Goal: Information Seeking & Learning: Learn about a topic

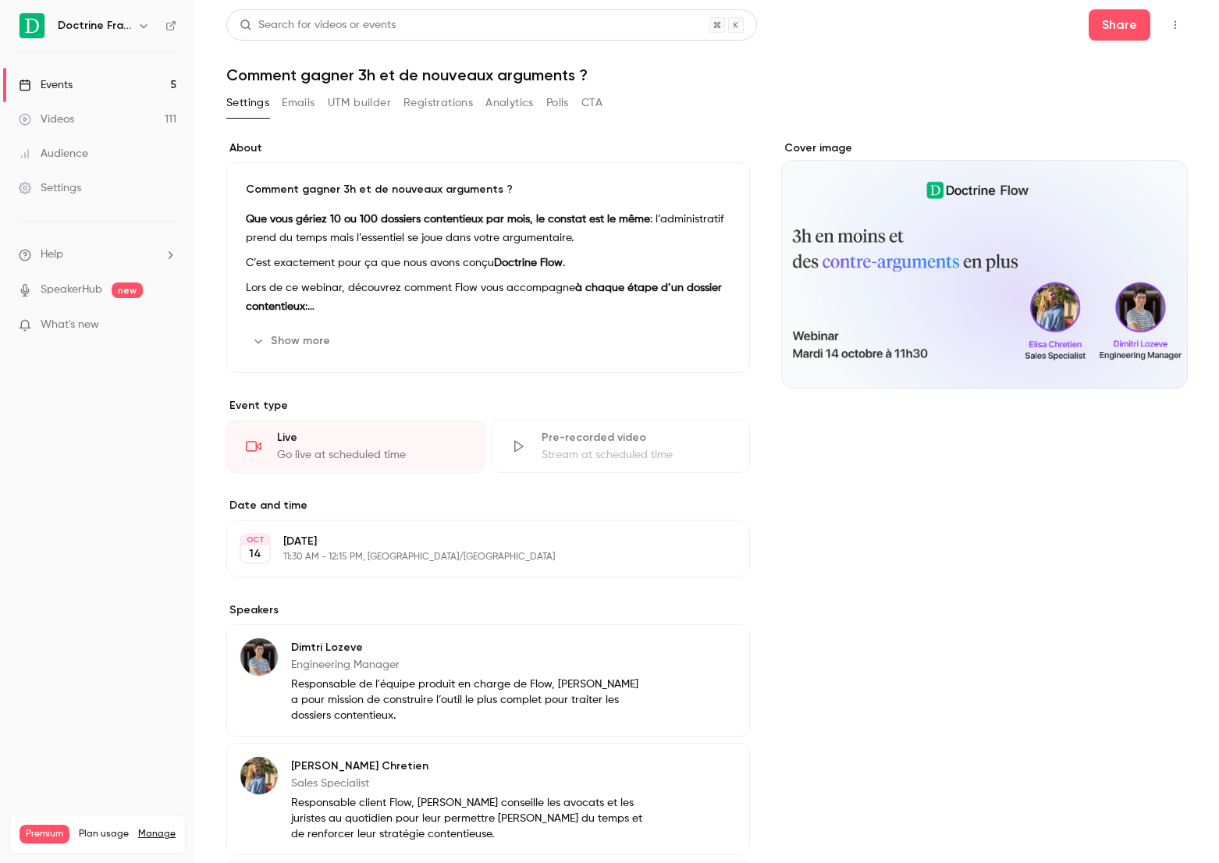
click at [117, 94] on link "Events 5" at bounding box center [97, 85] width 195 height 34
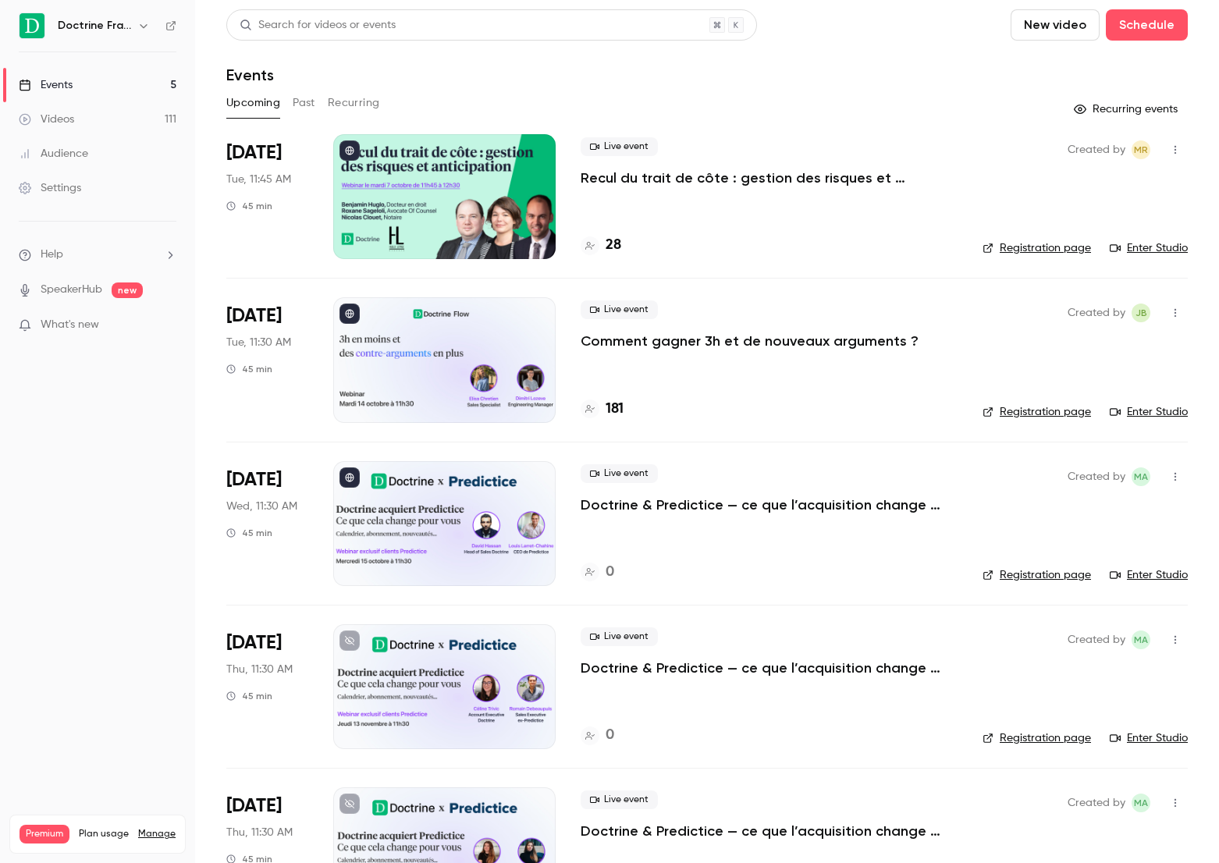
click at [645, 346] on p "Comment gagner 3h et de nouveaux arguments ?" at bounding box center [750, 341] width 338 height 19
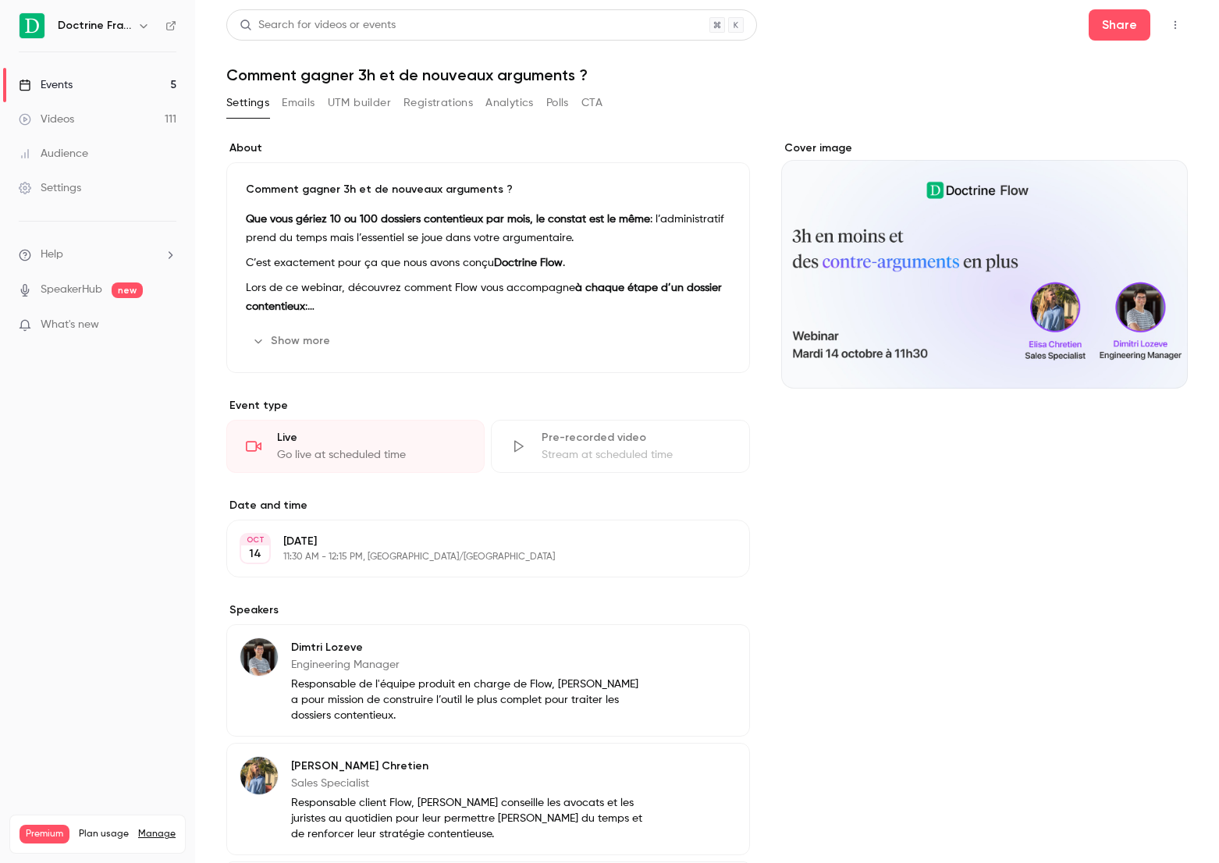
click at [329, 112] on button "UTM builder" at bounding box center [359, 103] width 63 height 25
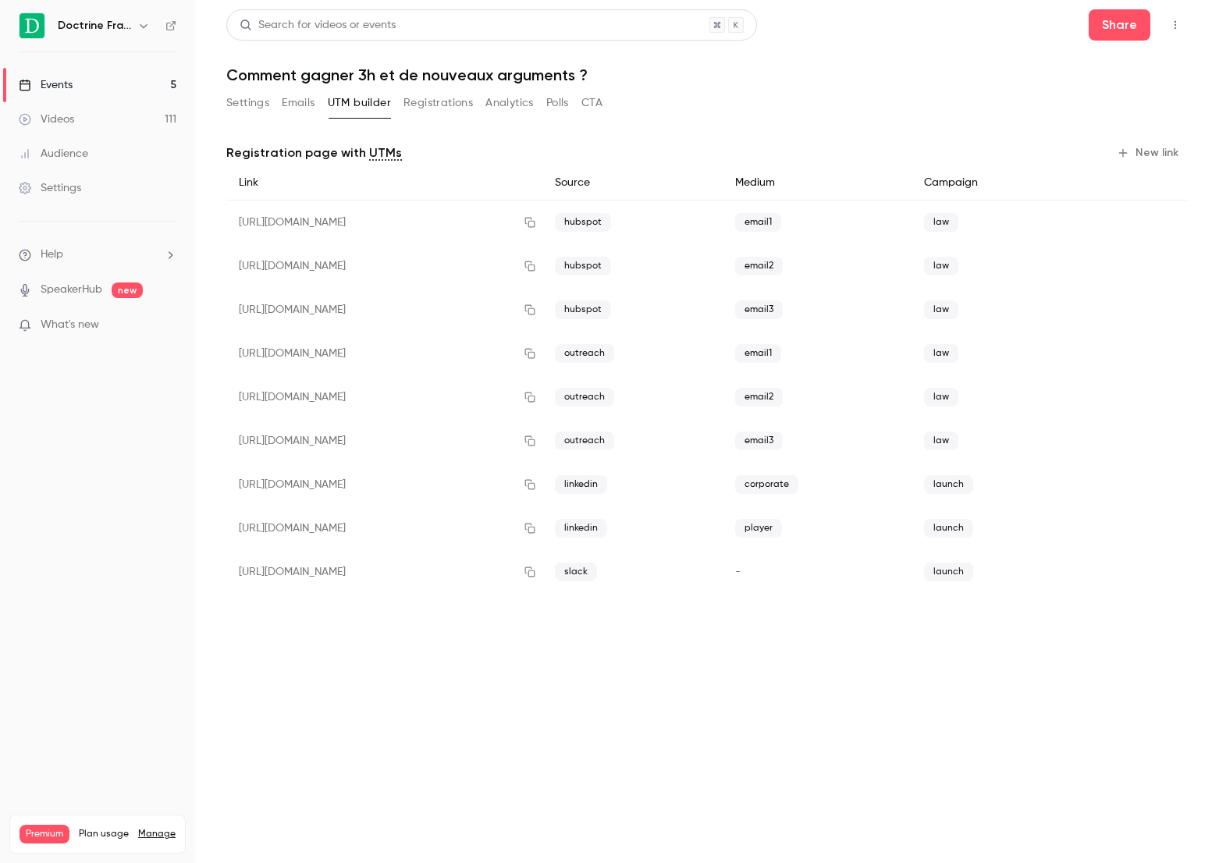
click at [433, 108] on button "Registrations" at bounding box center [437, 103] width 69 height 25
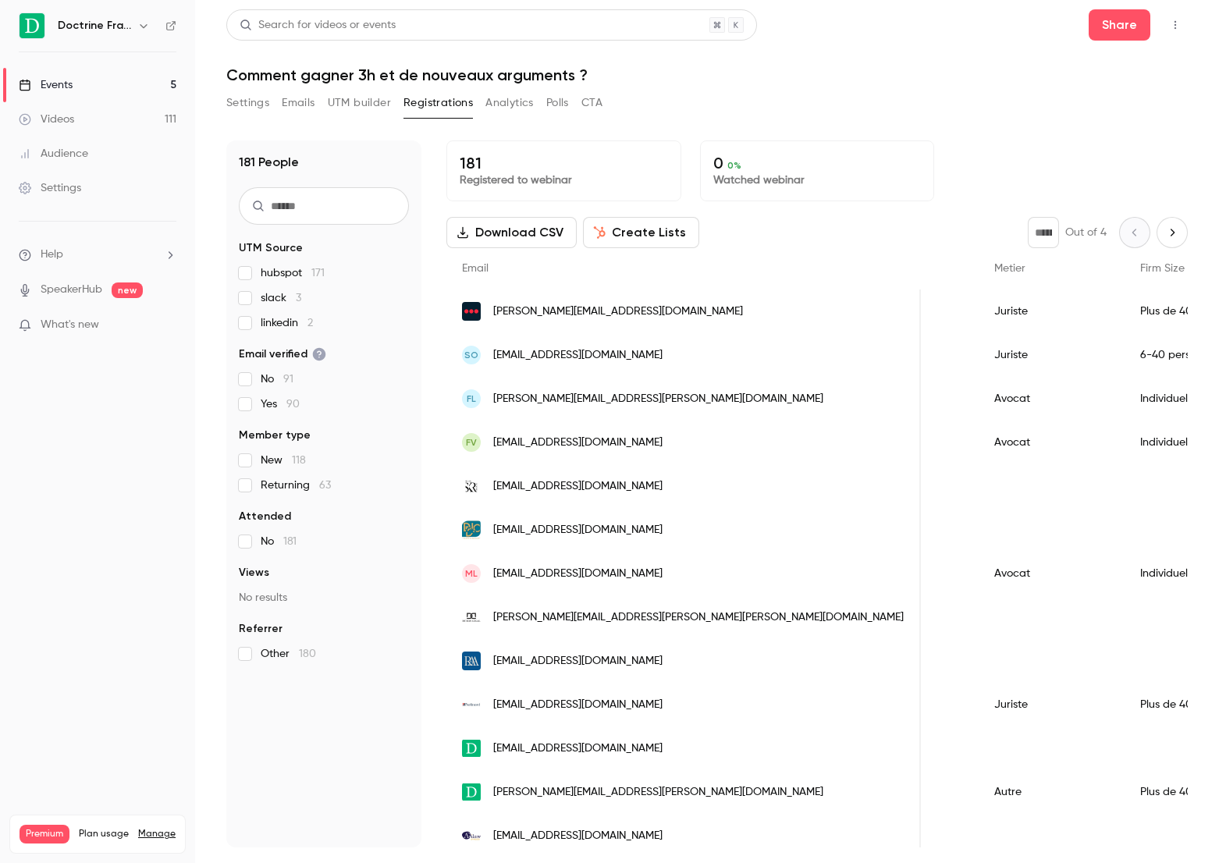
scroll to position [0, 738]
click at [372, 107] on button "UTM builder" at bounding box center [359, 103] width 63 height 25
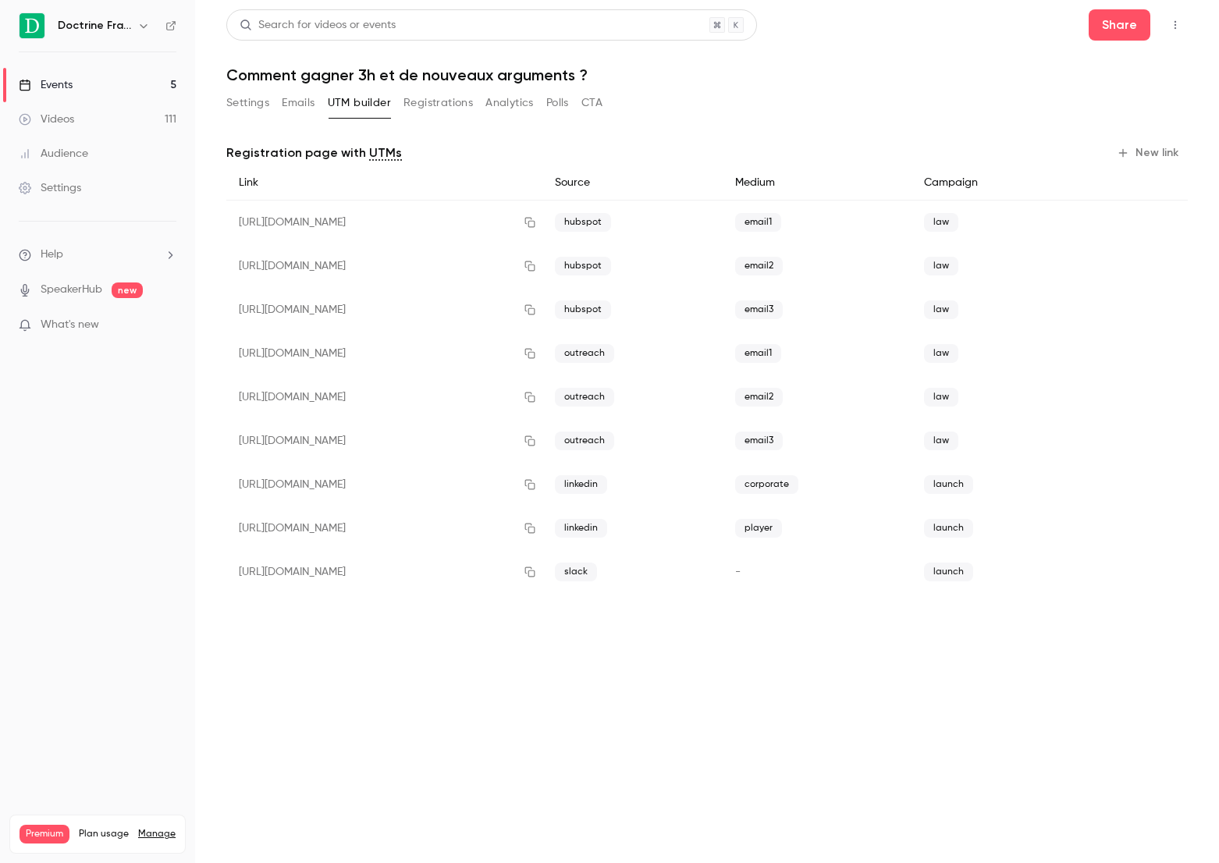
click at [312, 107] on button "Emails" at bounding box center [298, 103] width 33 height 25
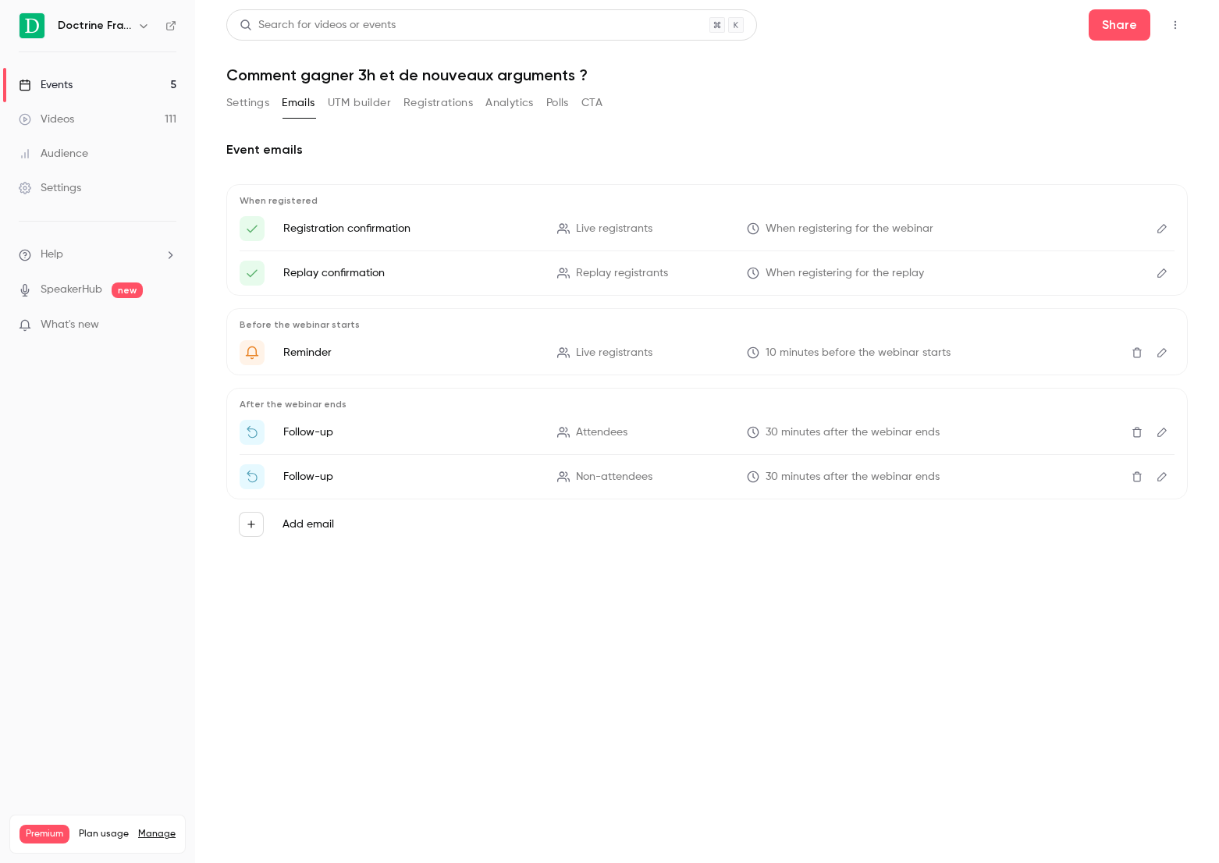
click at [518, 95] on button "Analytics" at bounding box center [509, 103] width 48 height 25
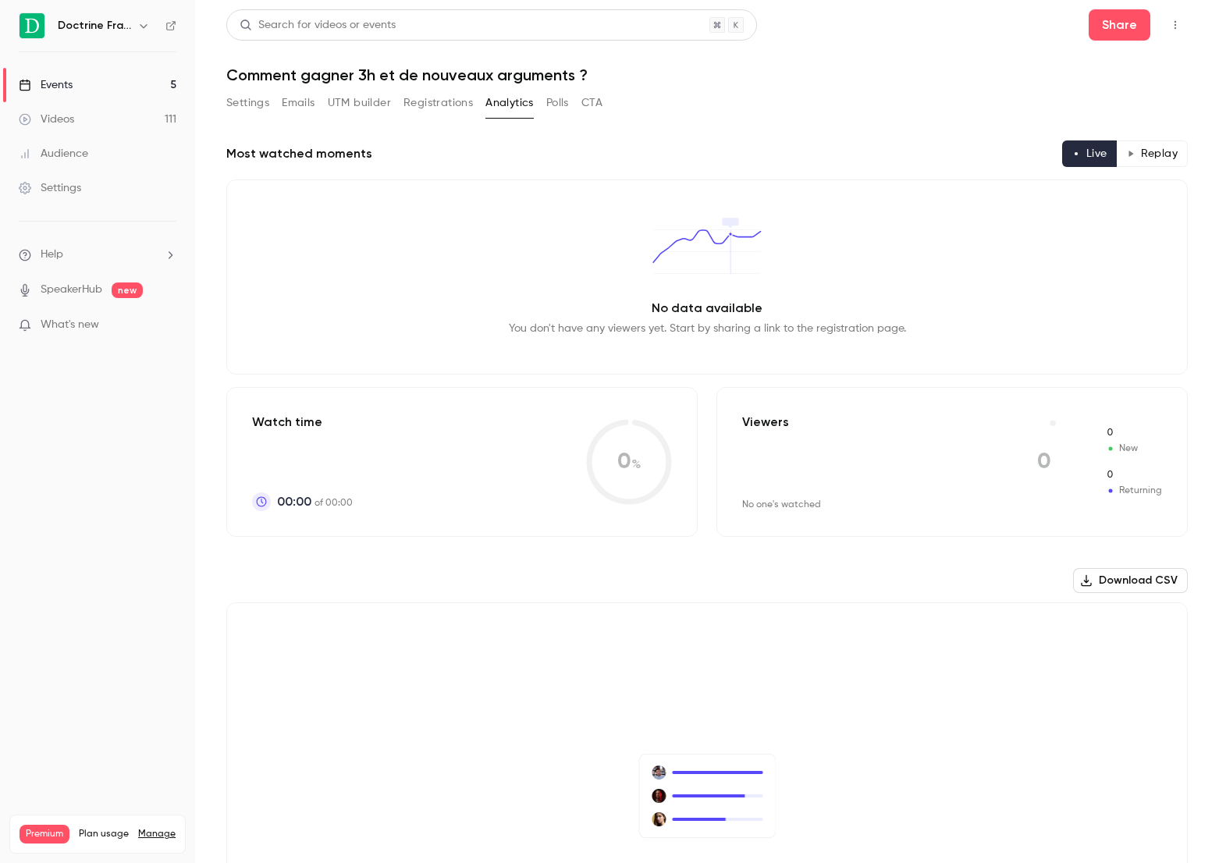
click at [352, 101] on button "UTM builder" at bounding box center [359, 103] width 63 height 25
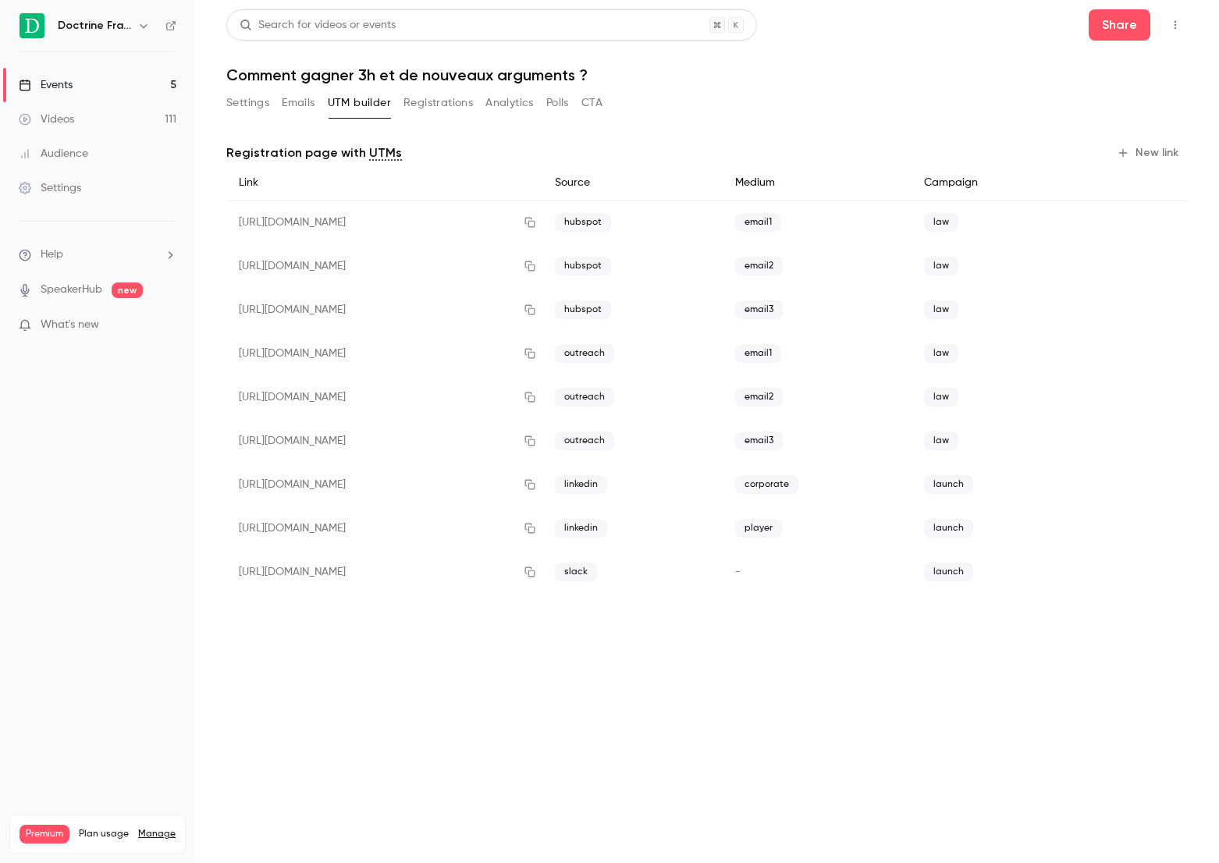
click at [565, 108] on button "Polls" at bounding box center [557, 103] width 23 height 25
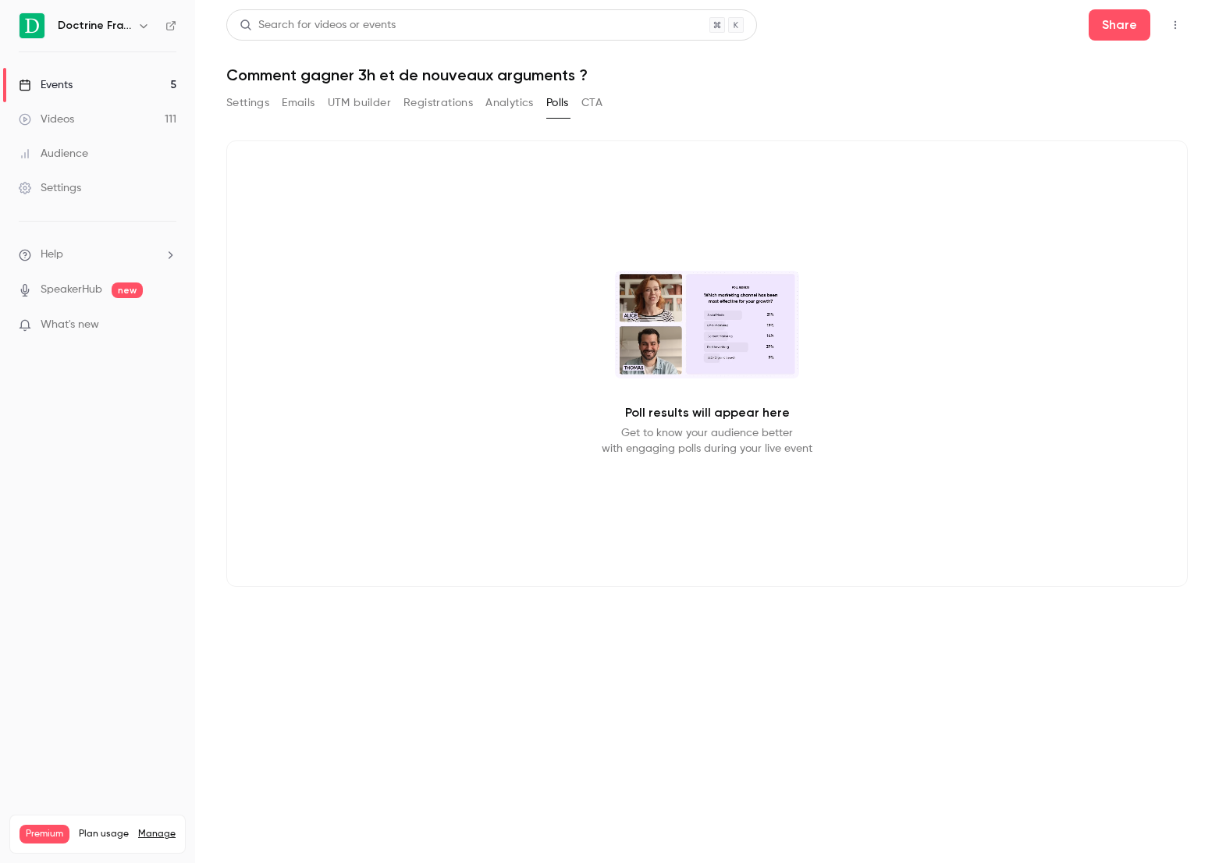
click at [149, 81] on link "Events 5" at bounding box center [97, 85] width 195 height 34
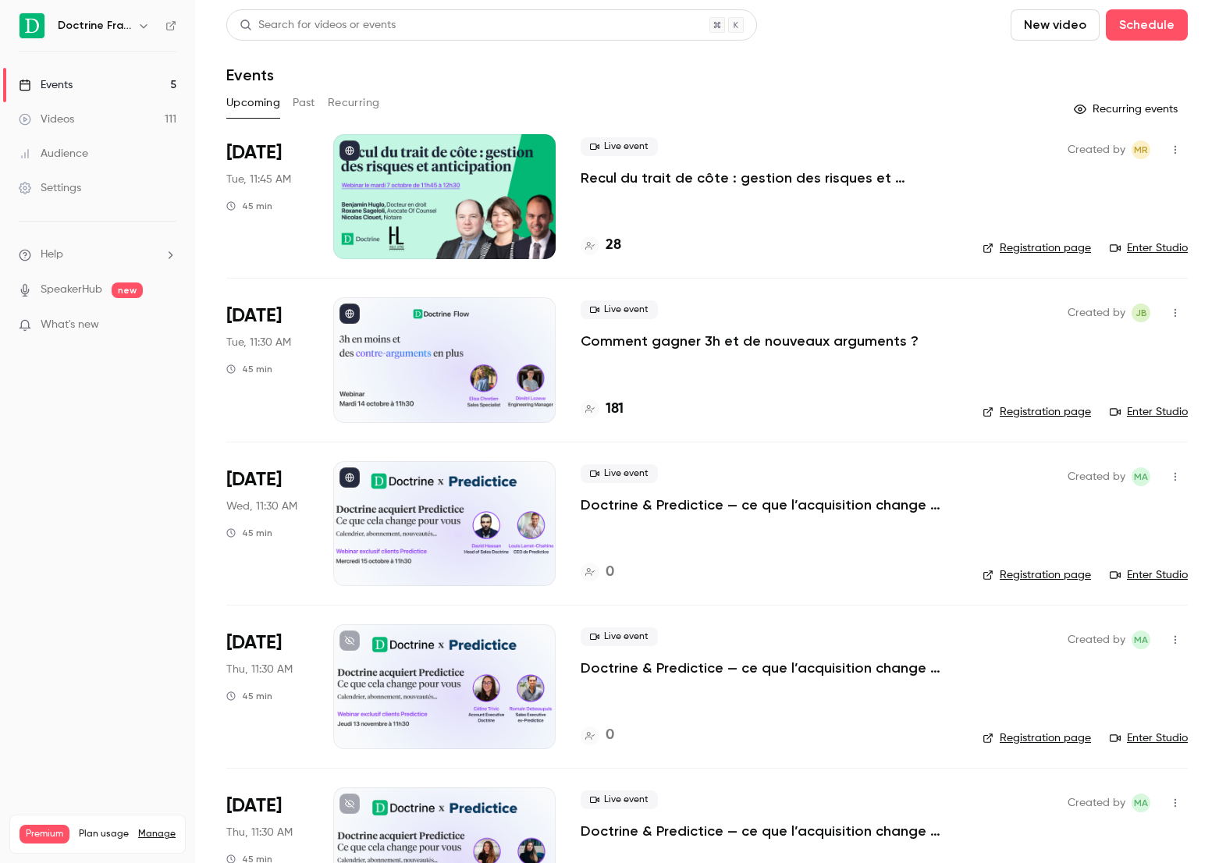
click at [293, 98] on button "Past" at bounding box center [304, 103] width 23 height 25
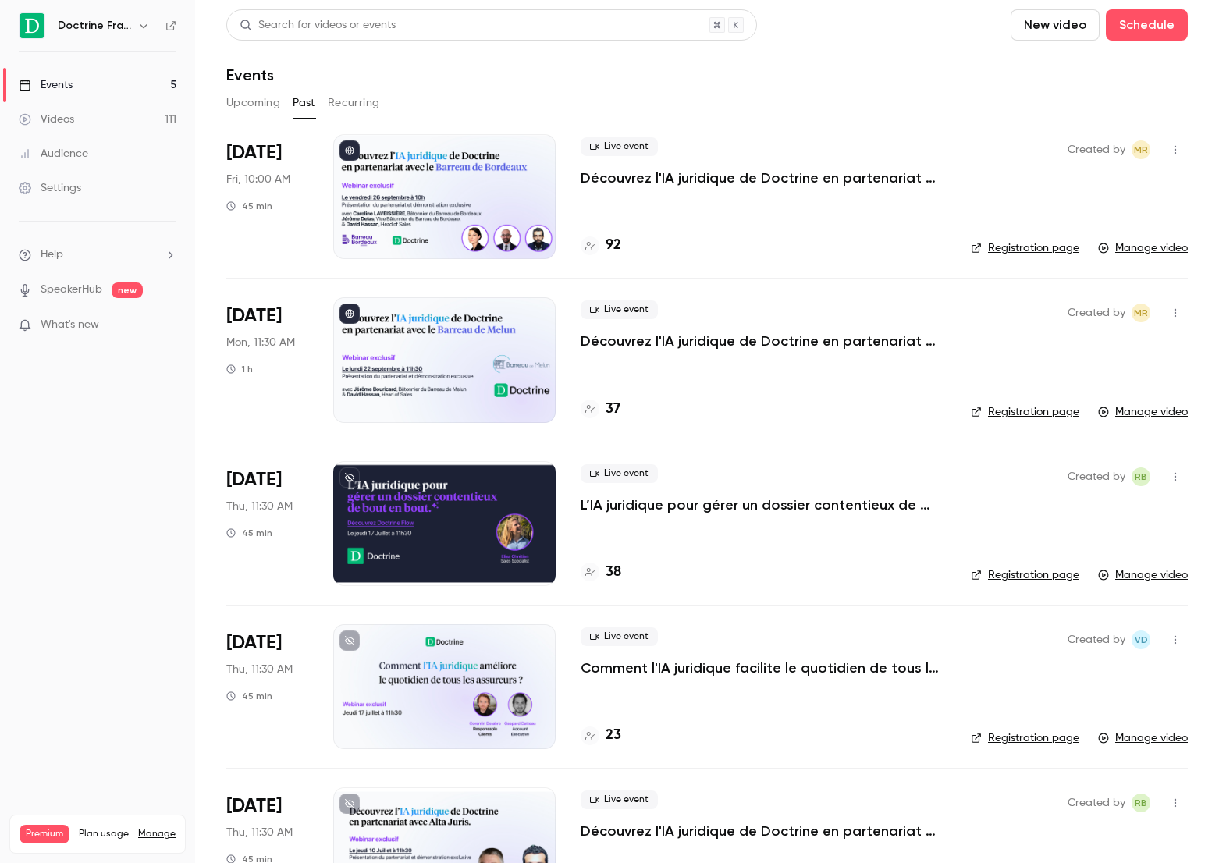
click at [719, 186] on p "Découvrez l'IA juridique de Doctrine en partenariat avec le Barreau de Bordeaux" at bounding box center [763, 178] width 365 height 19
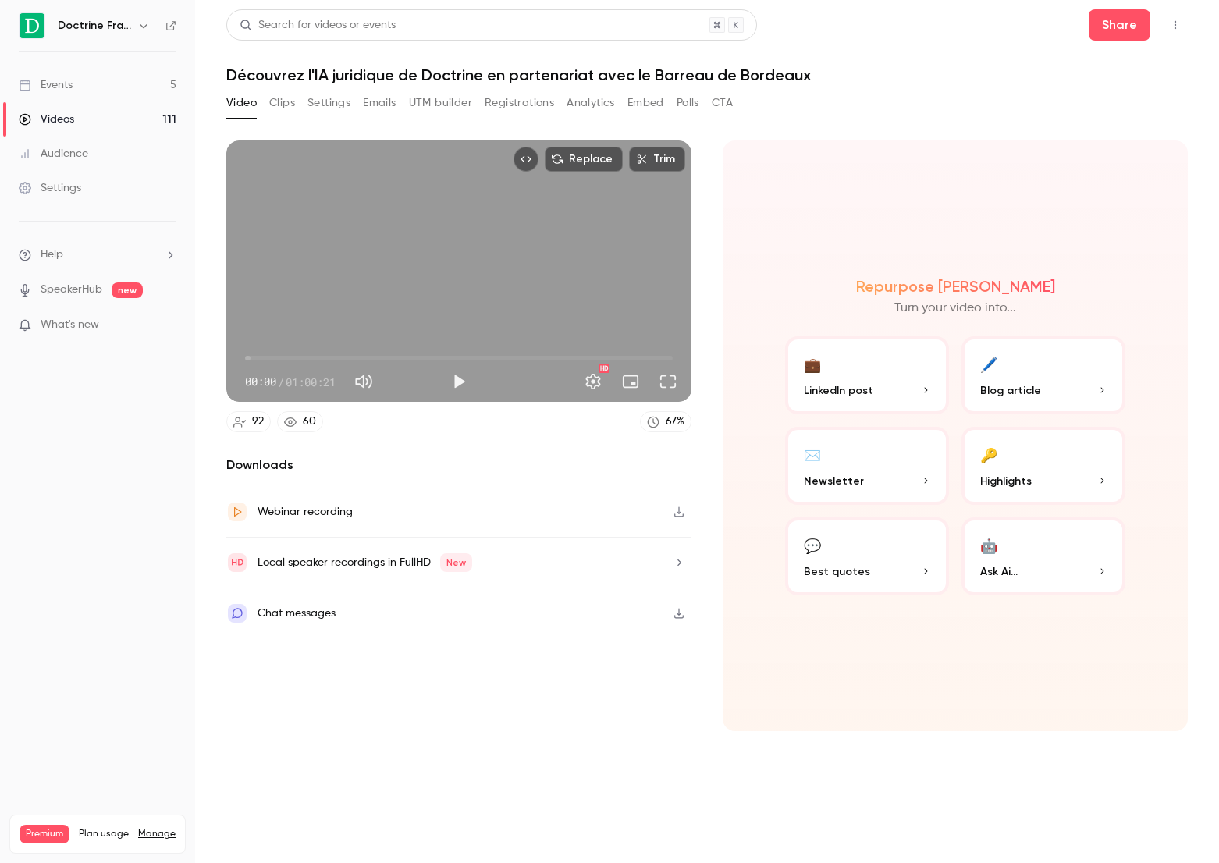
click at [508, 98] on button "Registrations" at bounding box center [519, 103] width 69 height 25
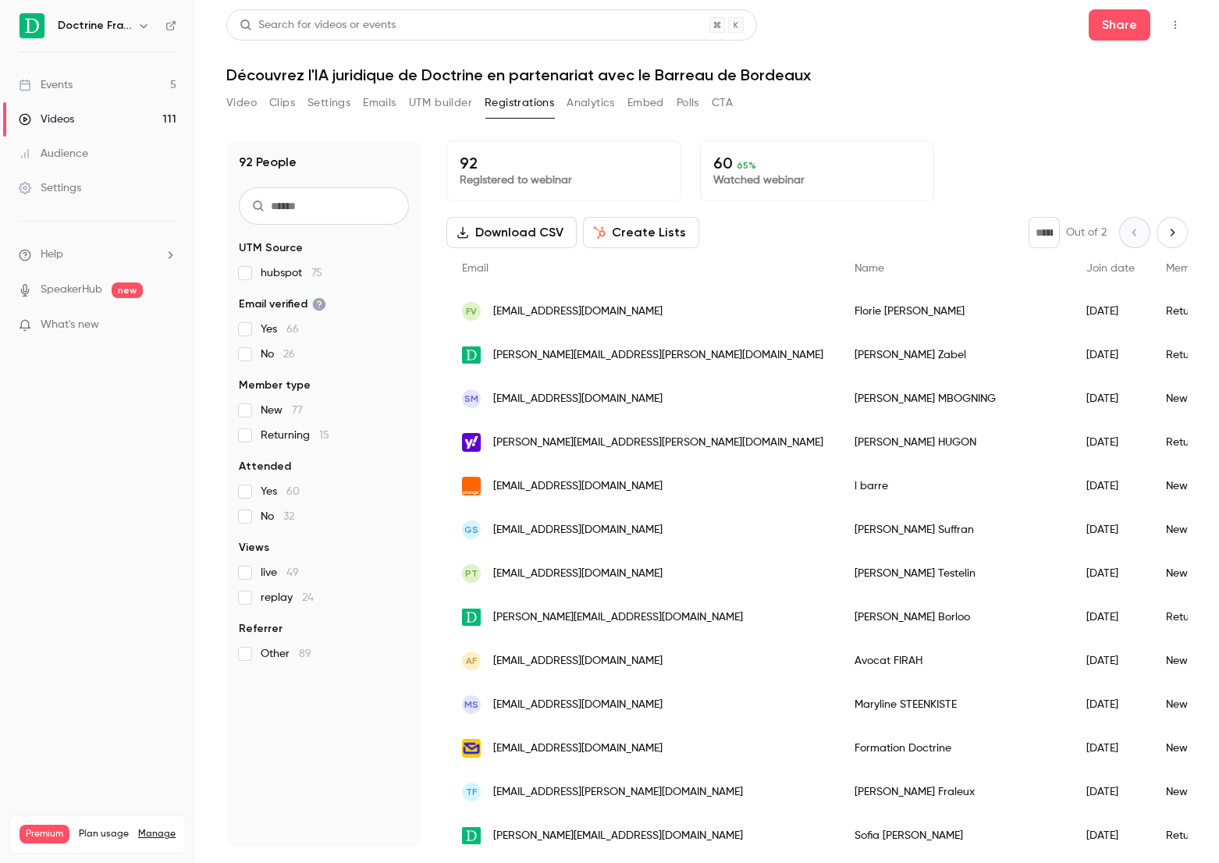
click at [342, 202] on input "text" at bounding box center [324, 205] width 170 height 37
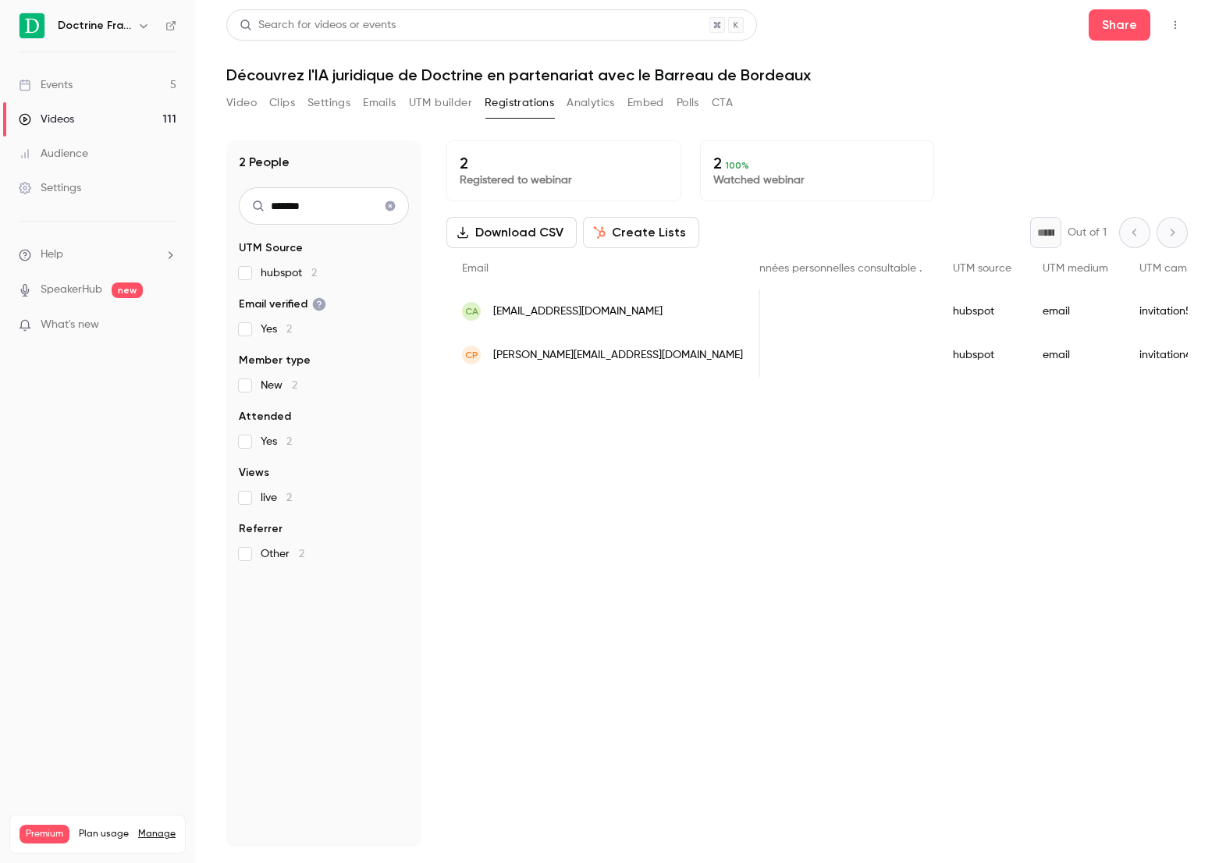
scroll to position [0, 2146]
type input "*******"
click at [597, 350] on span "[PERSON_NAME][EMAIL_ADDRESS][DOMAIN_NAME]" at bounding box center [618, 355] width 250 height 16
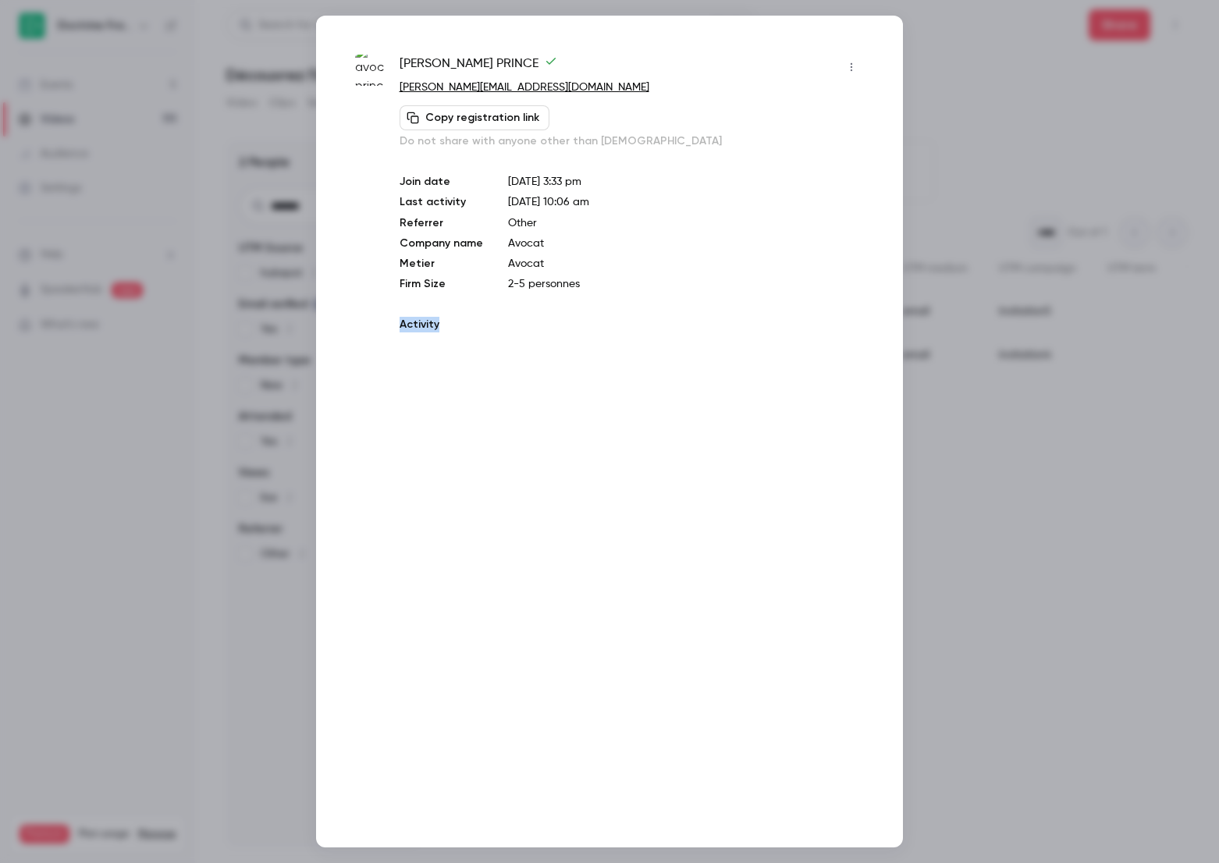
click at [597, 350] on div "[PERSON_NAME] [PERSON_NAME][EMAIL_ADDRESS][DOMAIN_NAME] Copy registration link …" at bounding box center [609, 432] width 587 height 832
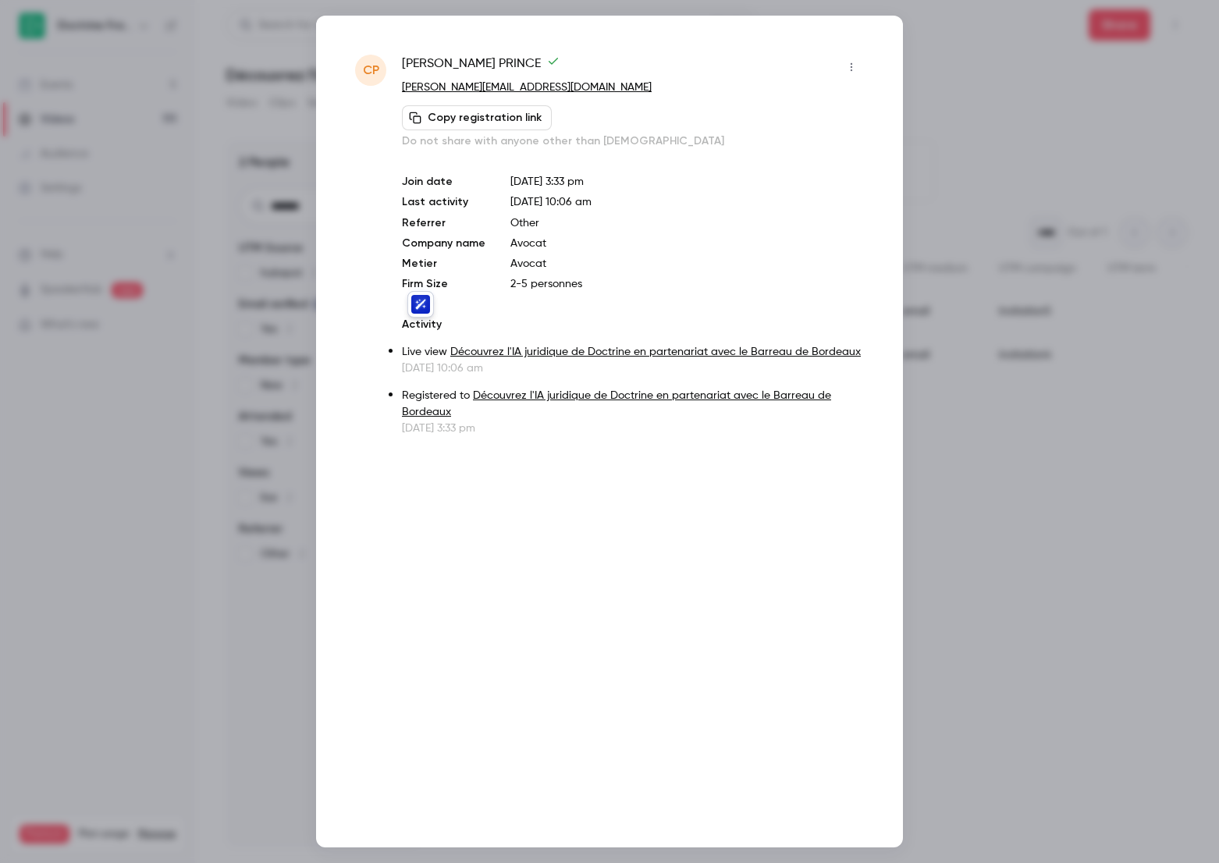
click at [1086, 553] on div at bounding box center [609, 431] width 1219 height 863
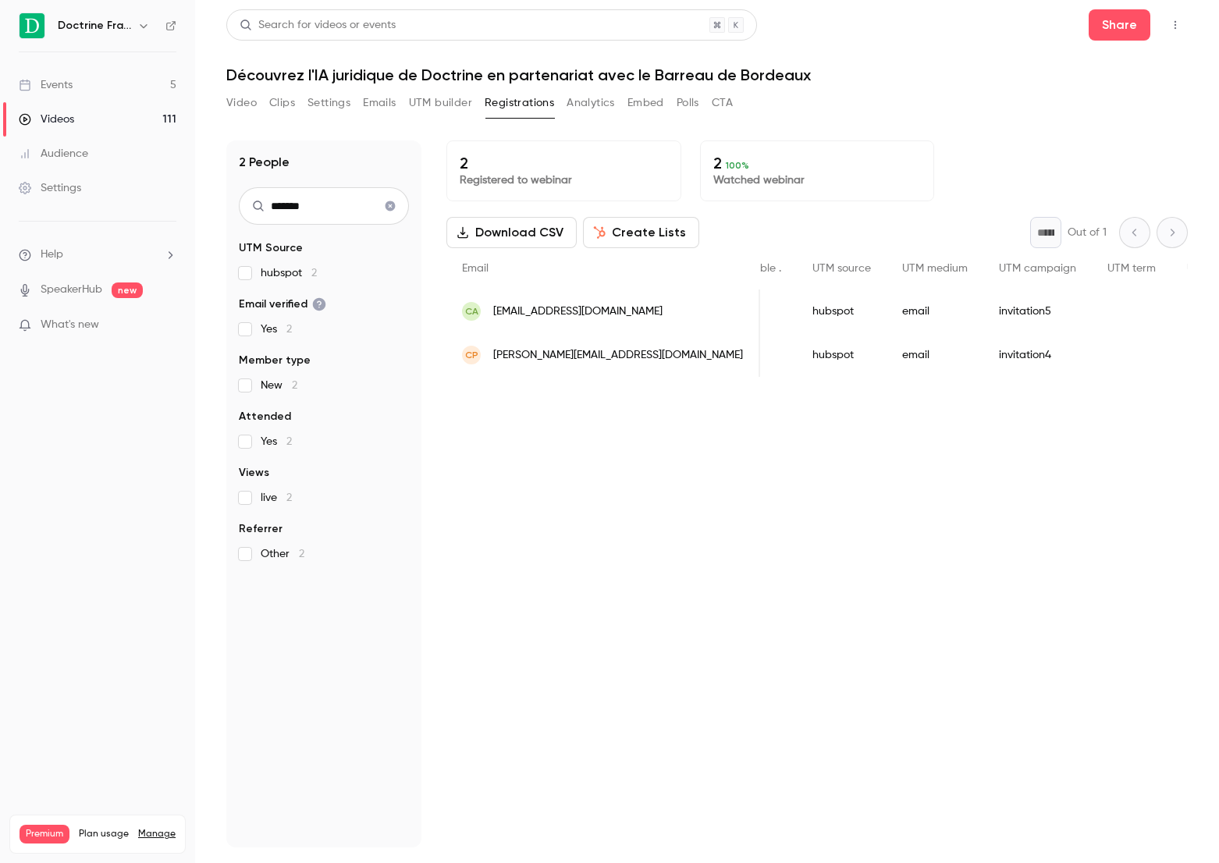
click at [80, 84] on link "Events 5" at bounding box center [97, 85] width 195 height 34
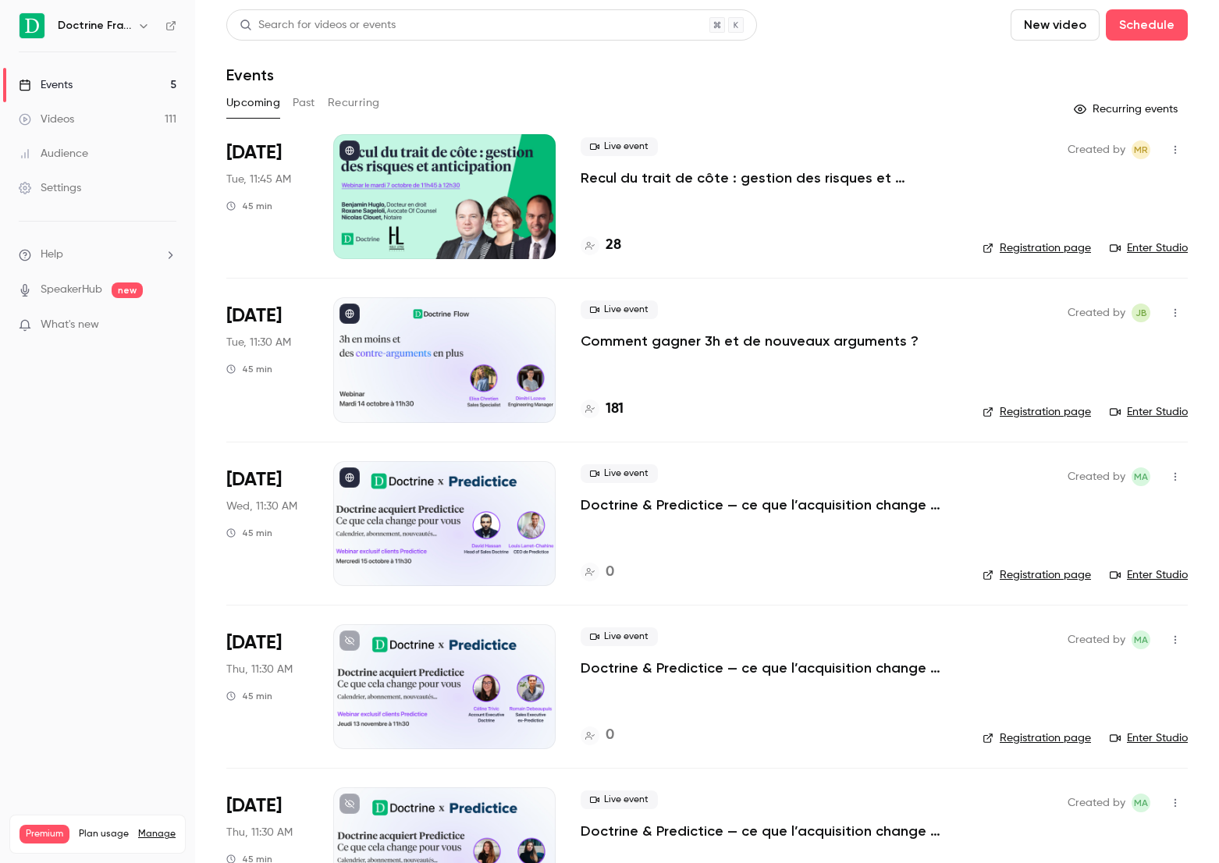
click at [432, 348] on div at bounding box center [444, 359] width 222 height 125
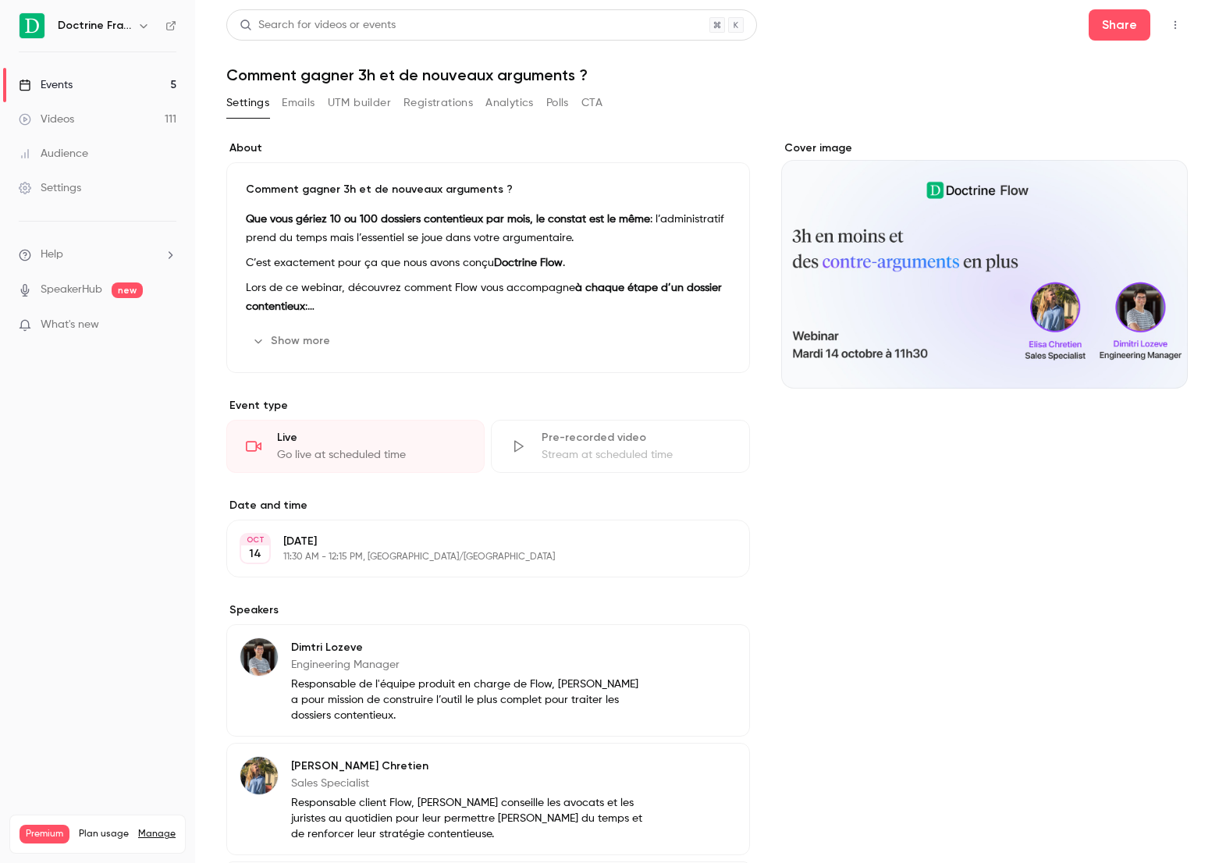
click at [474, 101] on div "Settings Emails UTM builder Registrations Analytics Polls CTA" at bounding box center [414, 103] width 376 height 25
click at [506, 101] on button "Analytics" at bounding box center [509, 103] width 48 height 25
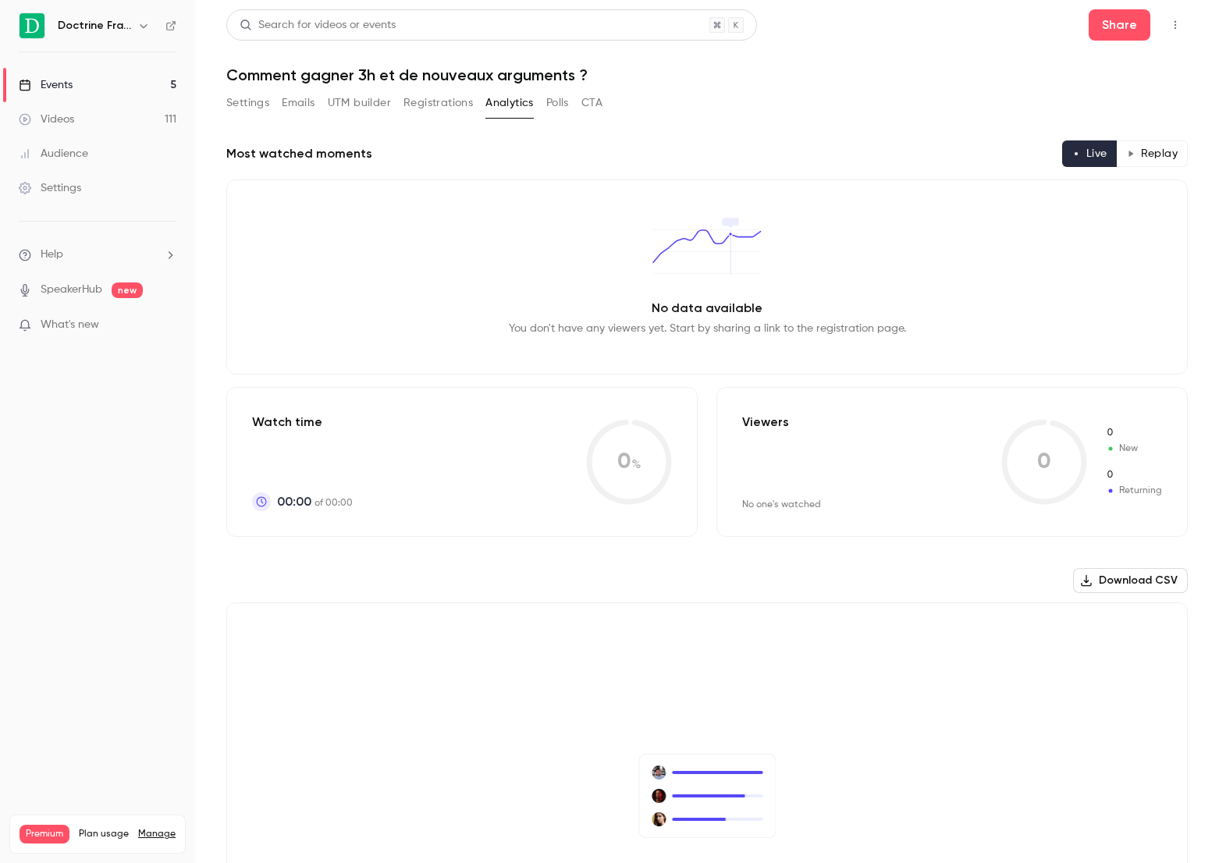
click at [455, 97] on button "Registrations" at bounding box center [437, 103] width 69 height 25
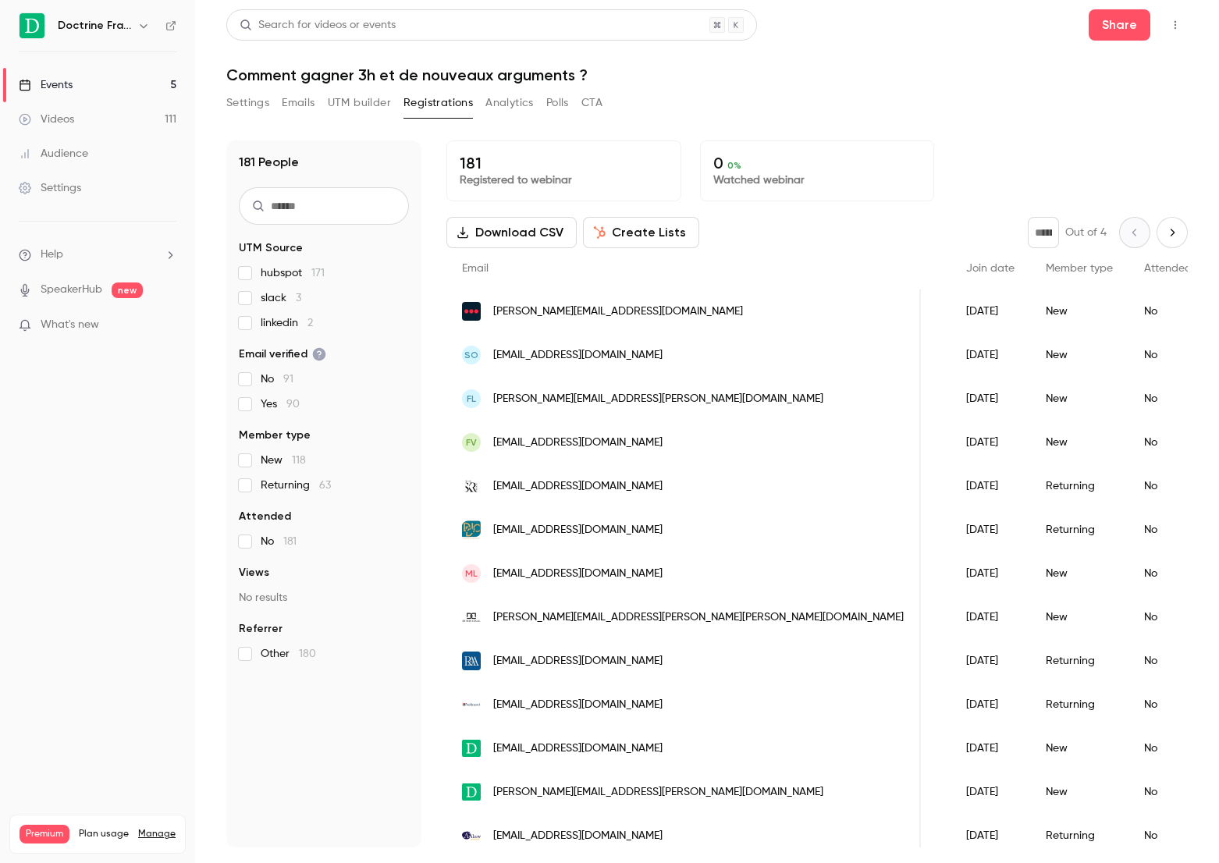
scroll to position [0, 0]
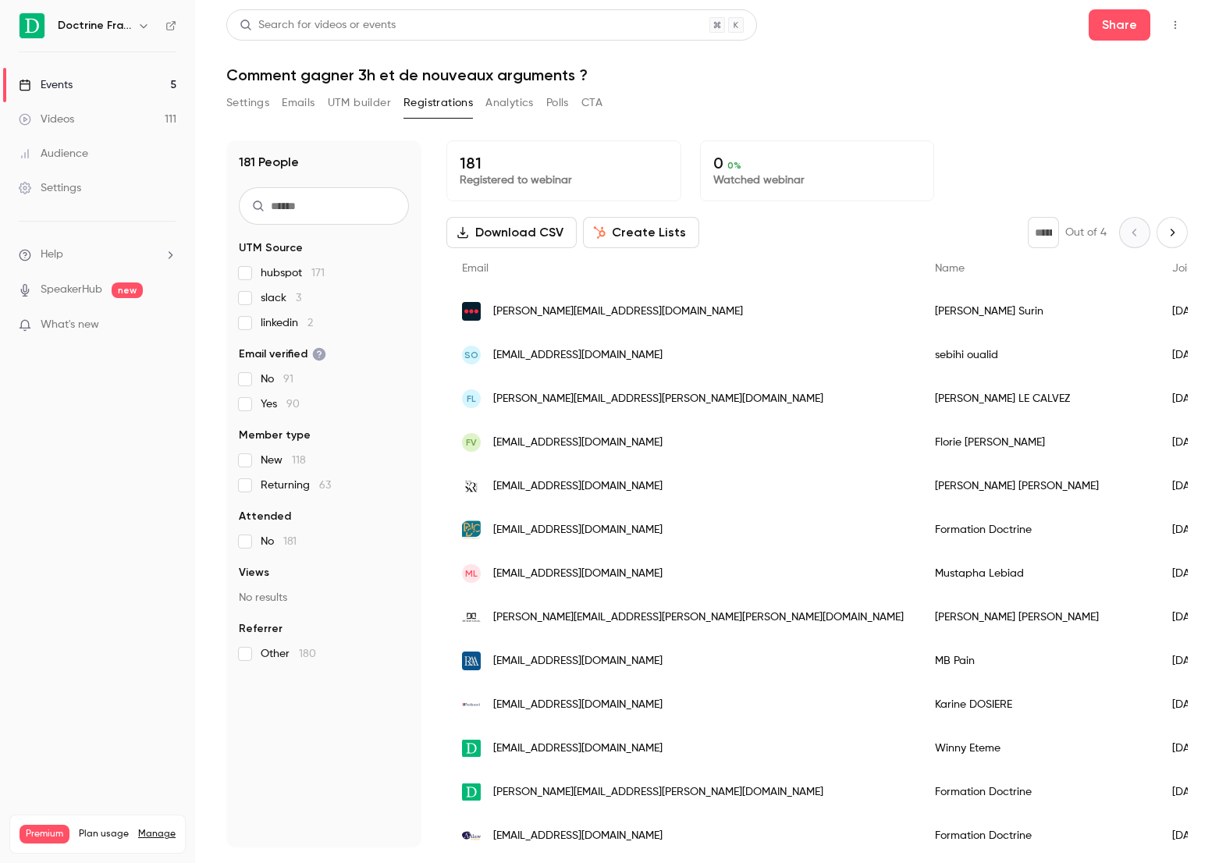
click at [243, 105] on button "Settings" at bounding box center [247, 103] width 43 height 25
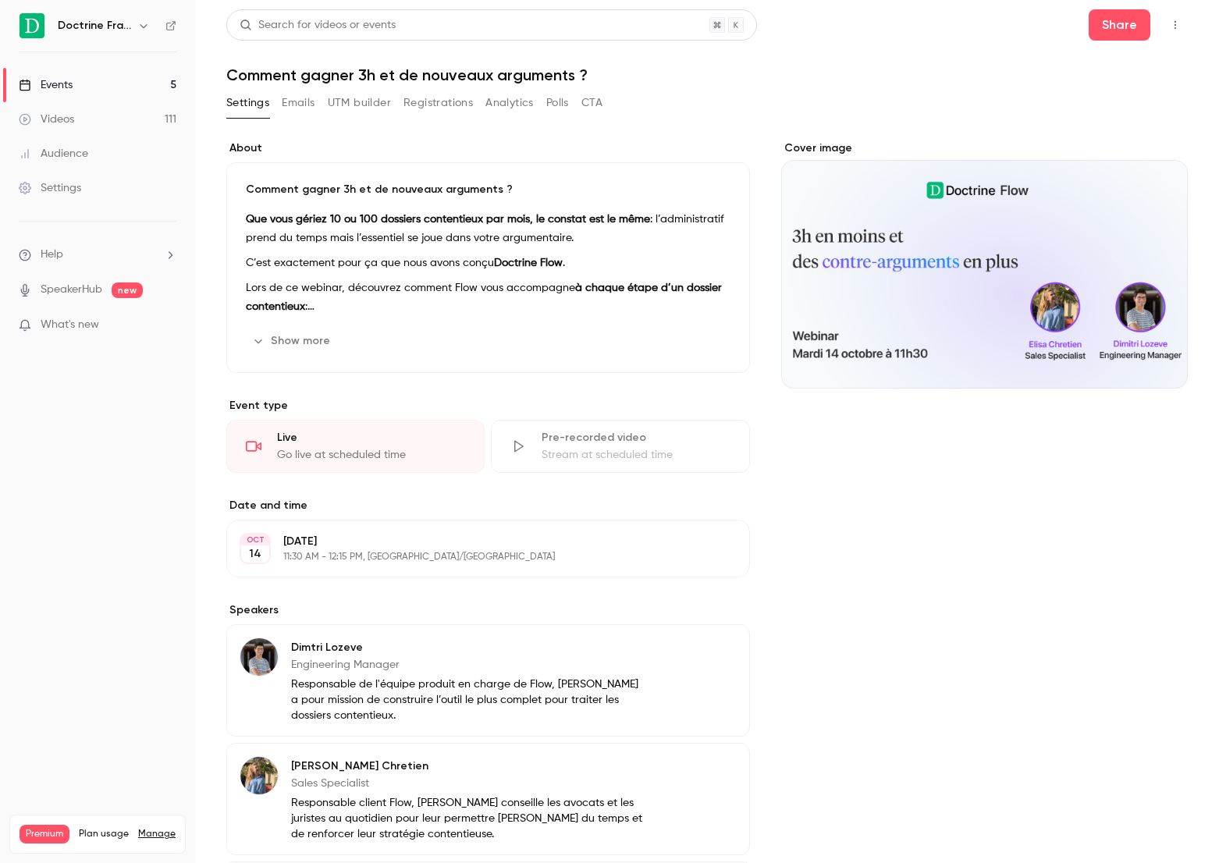
click at [174, 88] on link "Events 5" at bounding box center [97, 85] width 195 height 34
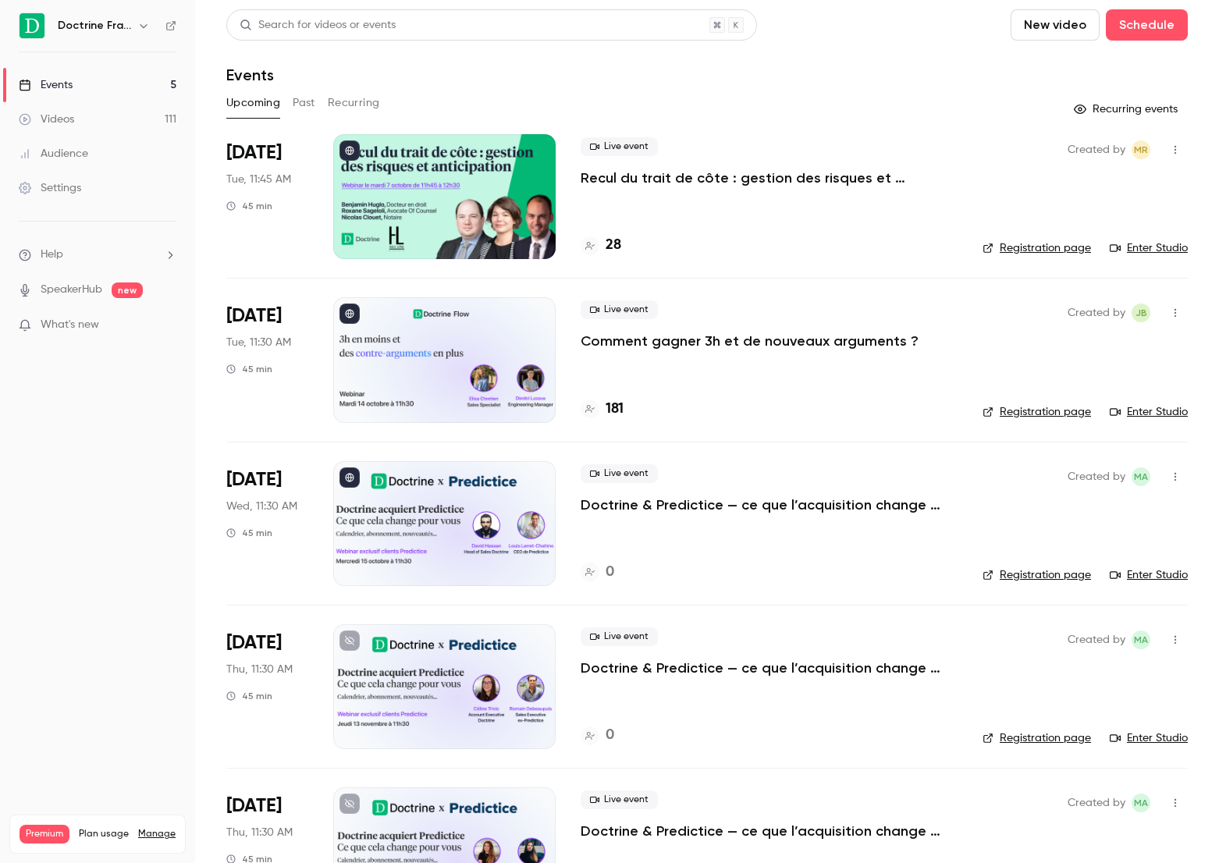
click at [701, 348] on p "Comment gagner 3h et de nouveaux arguments ?" at bounding box center [750, 341] width 338 height 19
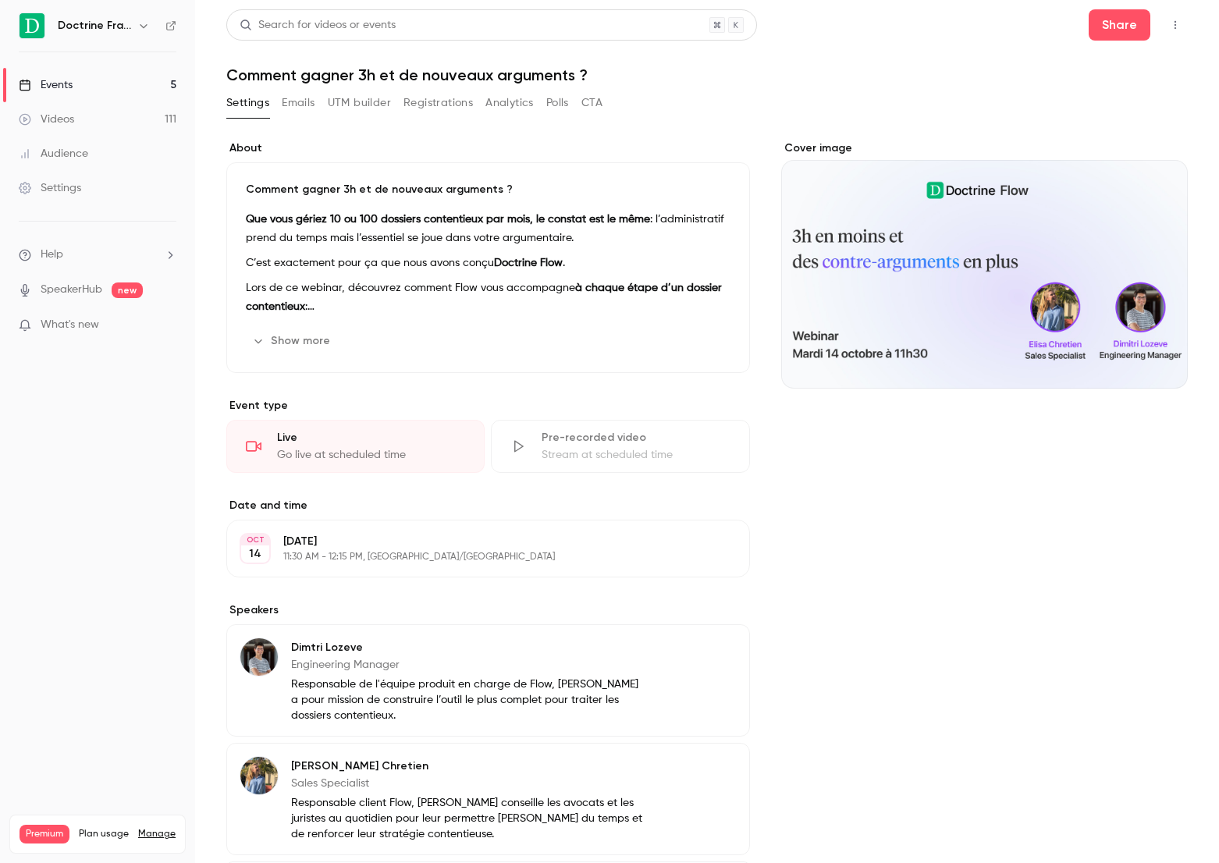
click at [131, 81] on link "Events 5" at bounding box center [97, 85] width 195 height 34
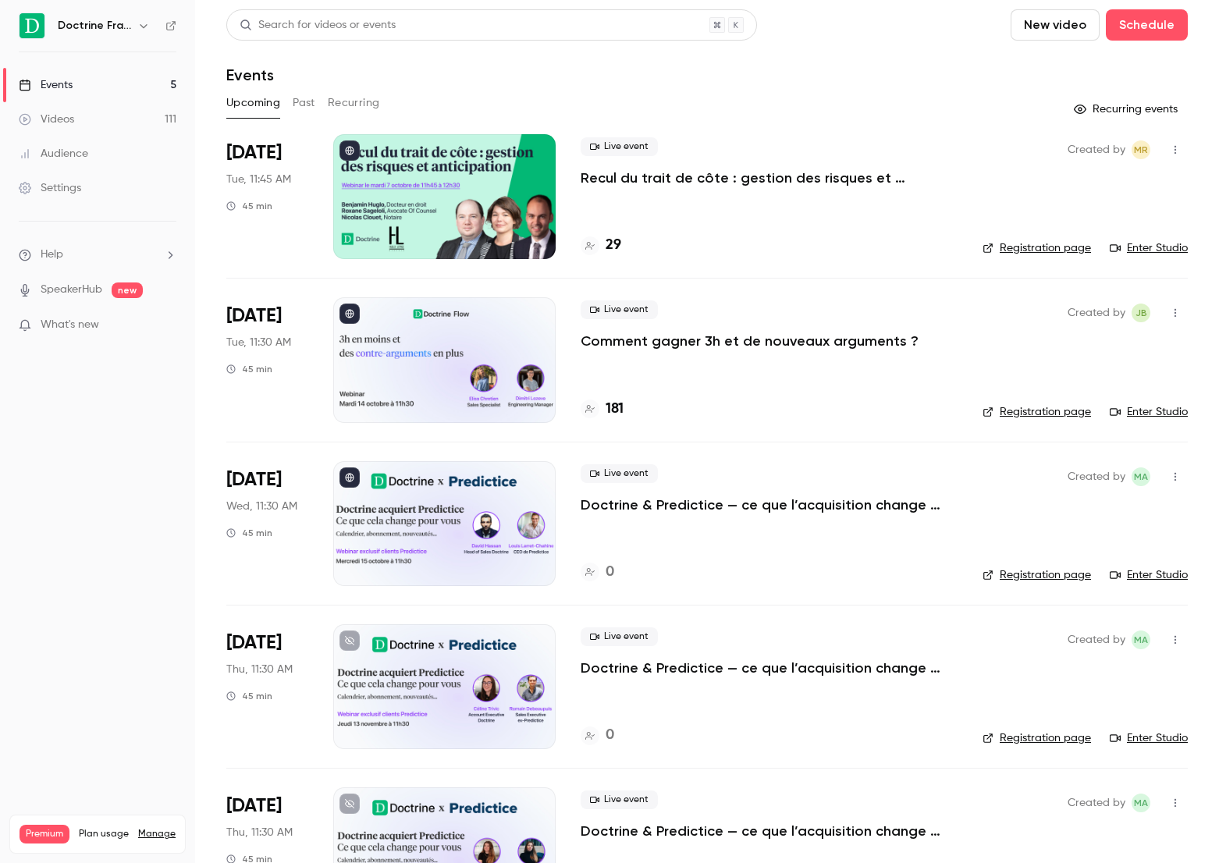
click at [293, 100] on button "Past" at bounding box center [304, 103] width 23 height 25
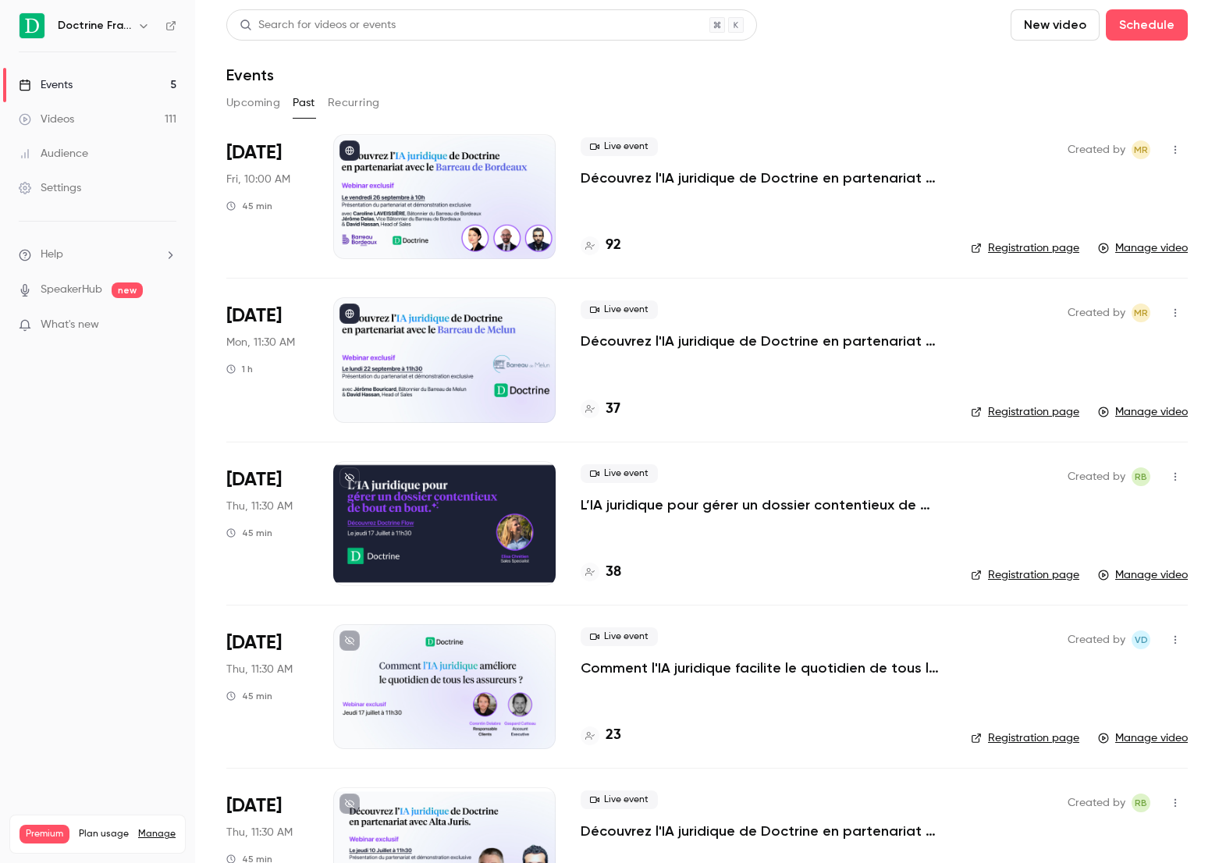
click at [372, 108] on button "Recurring" at bounding box center [354, 103] width 52 height 25
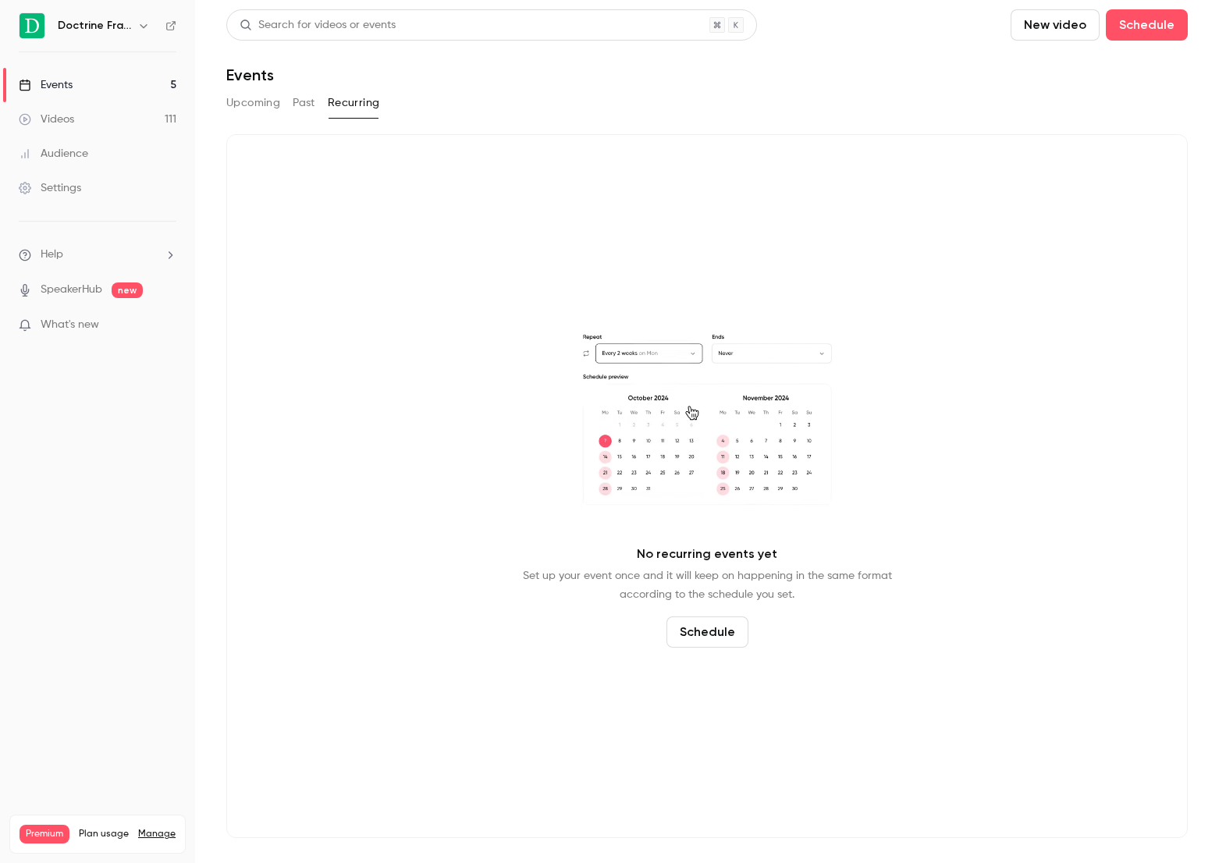
click at [287, 105] on div "Upcoming Past Recurring" at bounding box center [706, 103] width 961 height 25
click at [293, 101] on button "Past" at bounding box center [304, 103] width 23 height 25
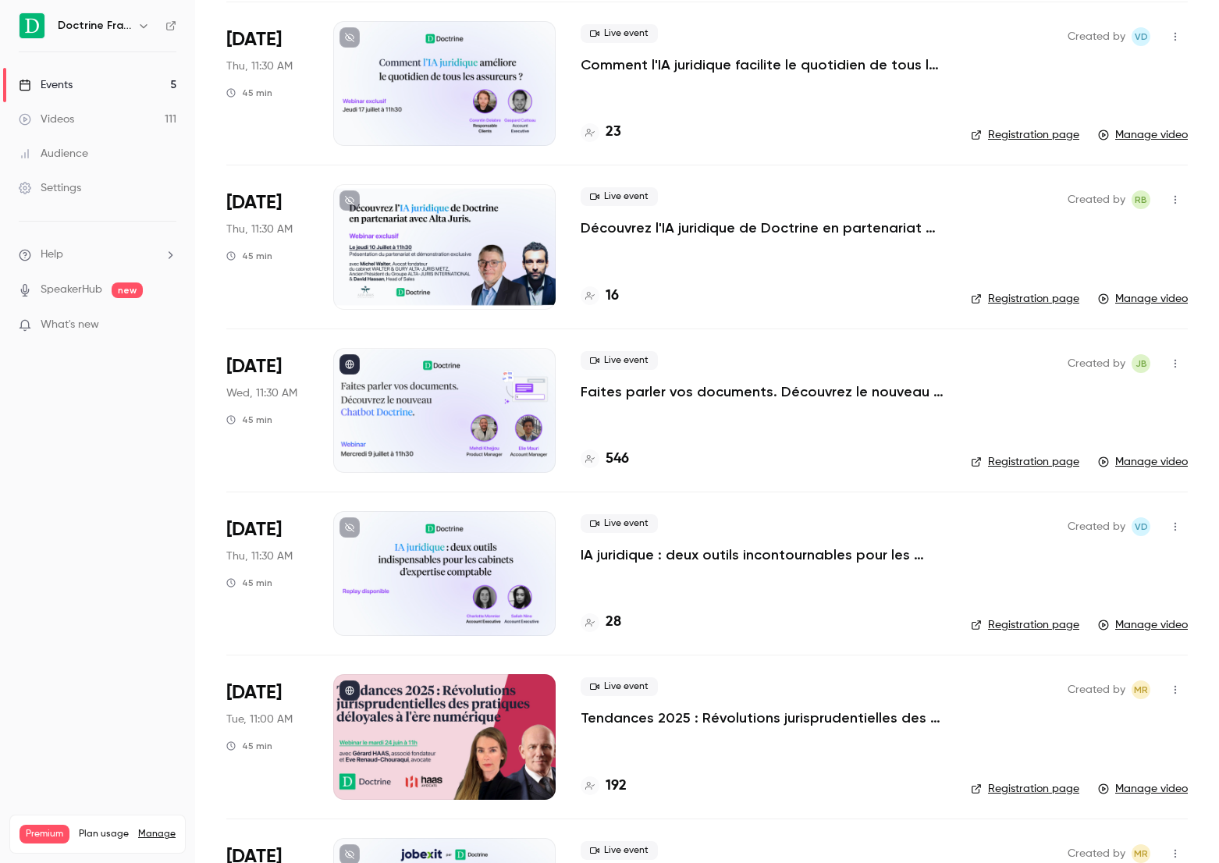
scroll to position [606, 0]
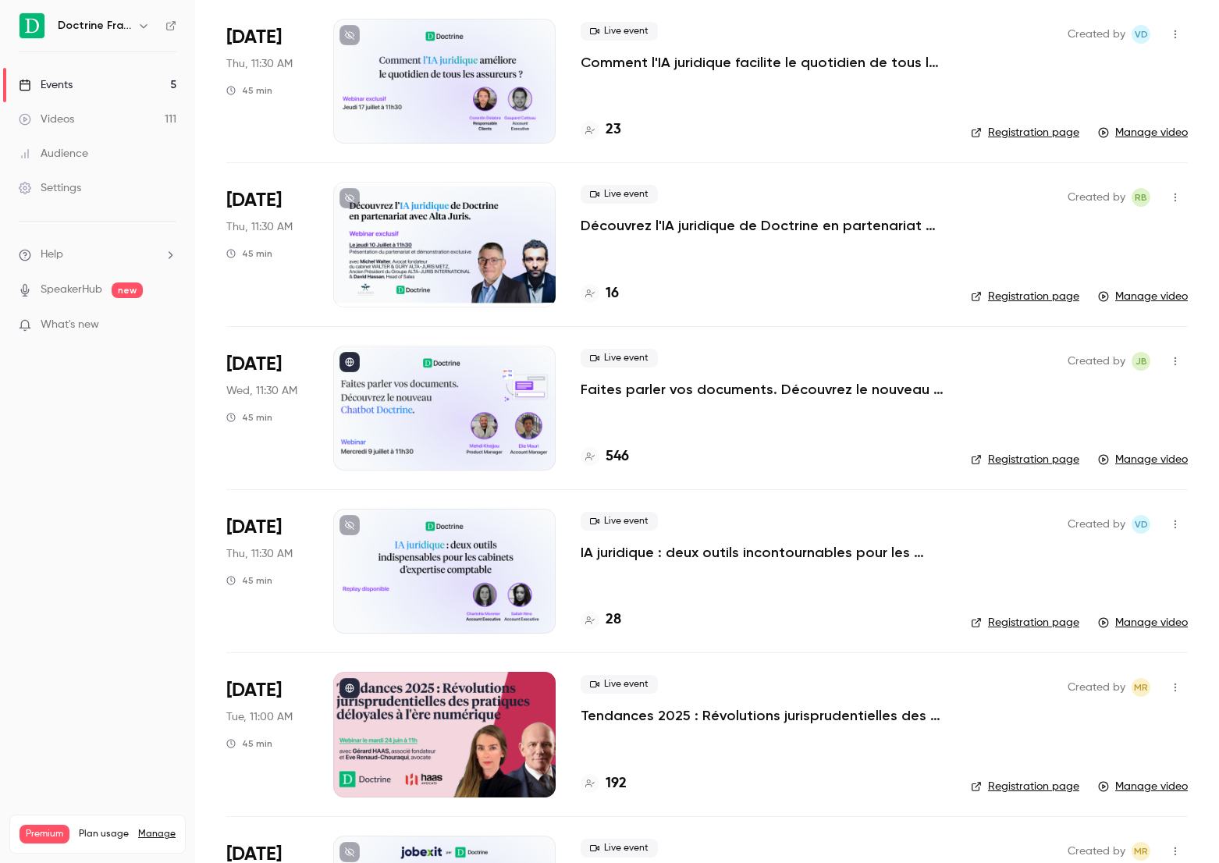
click at [688, 240] on div "Live event Découvrez l'IA juridique de Doctrine en partenariat avec le réseau A…" at bounding box center [763, 244] width 365 height 125
click at [449, 240] on div at bounding box center [444, 244] width 222 height 125
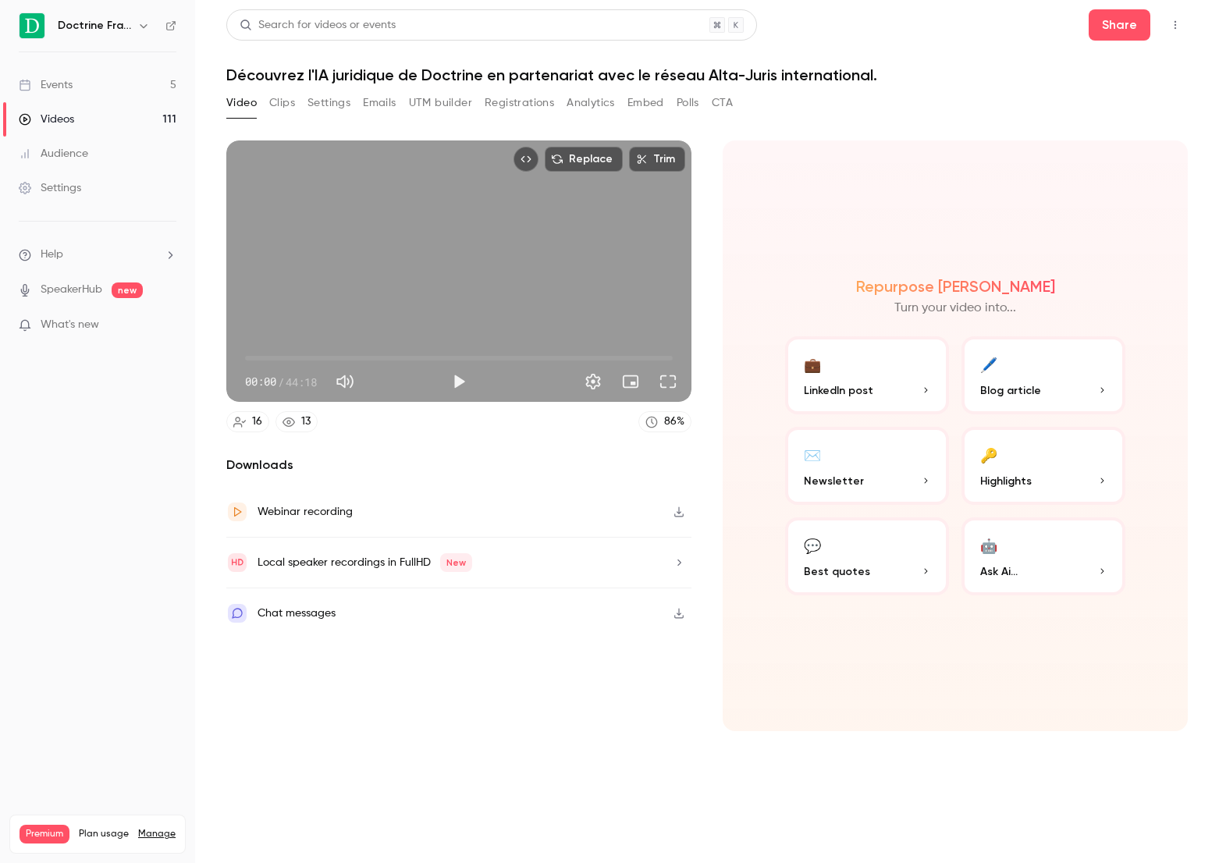
click at [134, 85] on link "Events 5" at bounding box center [97, 85] width 195 height 34
